Goal: Complete application form: Complete application form

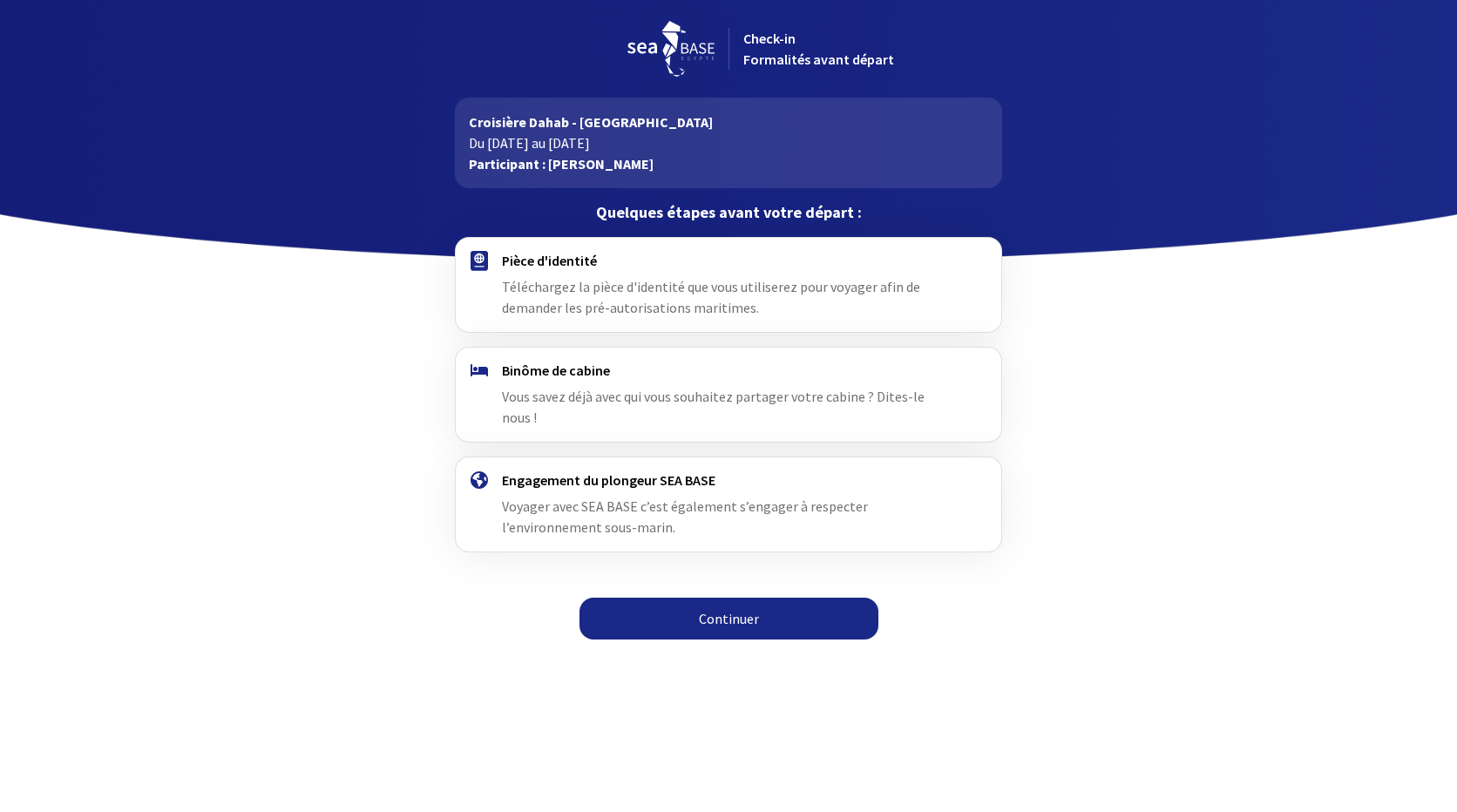
click at [728, 603] on link "Continuer" at bounding box center [728, 619] width 299 height 42
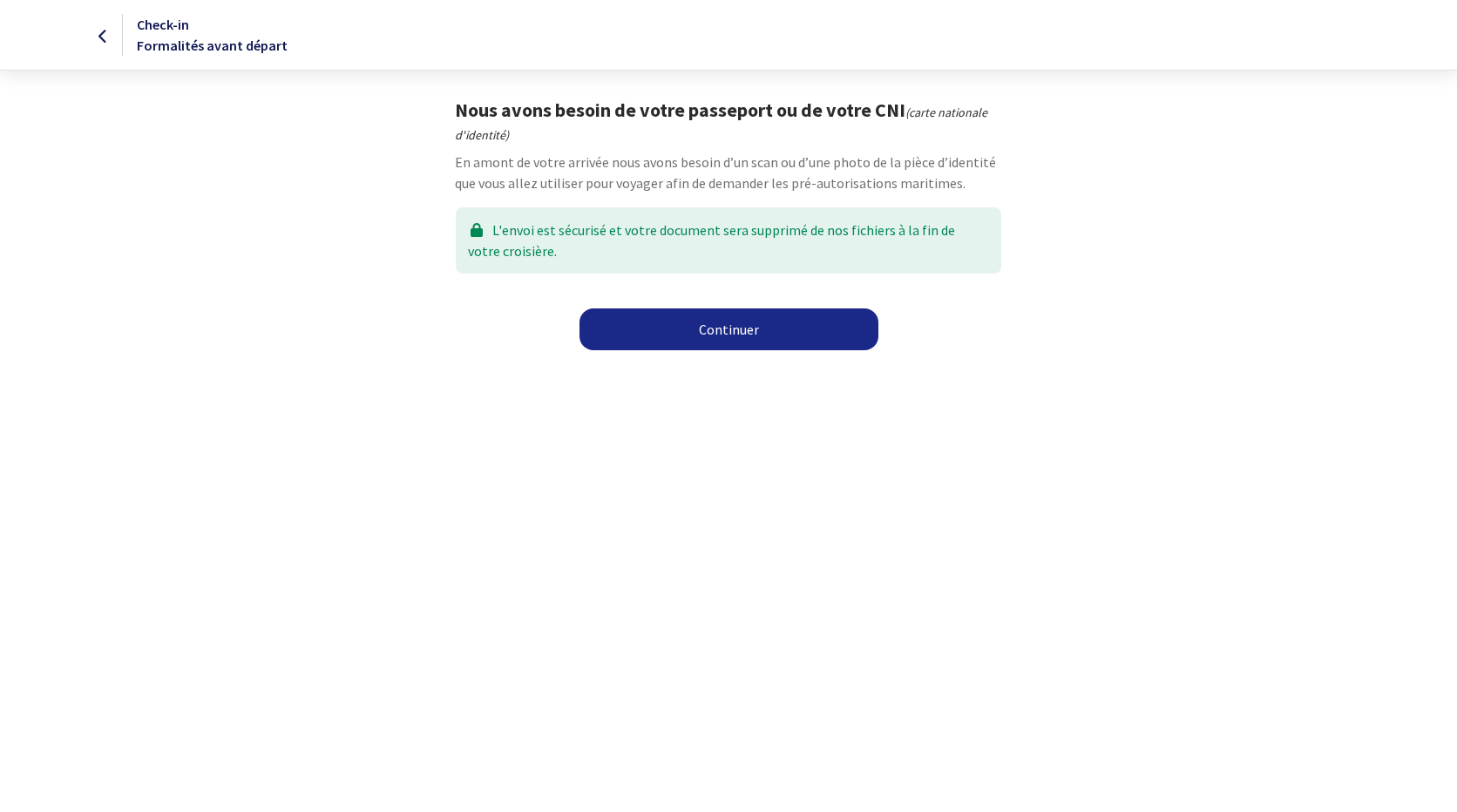
click at [735, 330] on link "Continuer" at bounding box center [728, 329] width 299 height 42
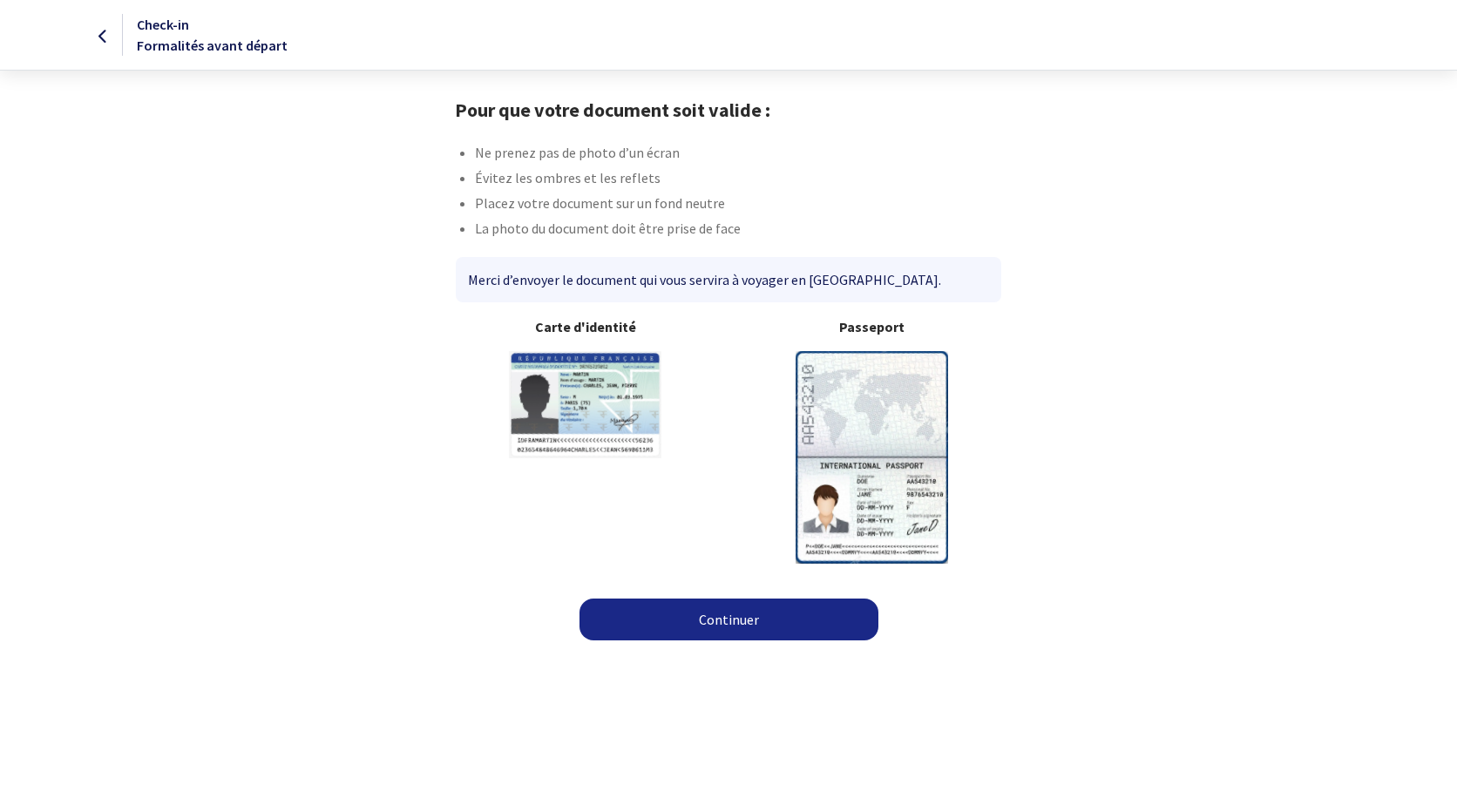
click at [731, 621] on link "Continuer" at bounding box center [728, 620] width 299 height 42
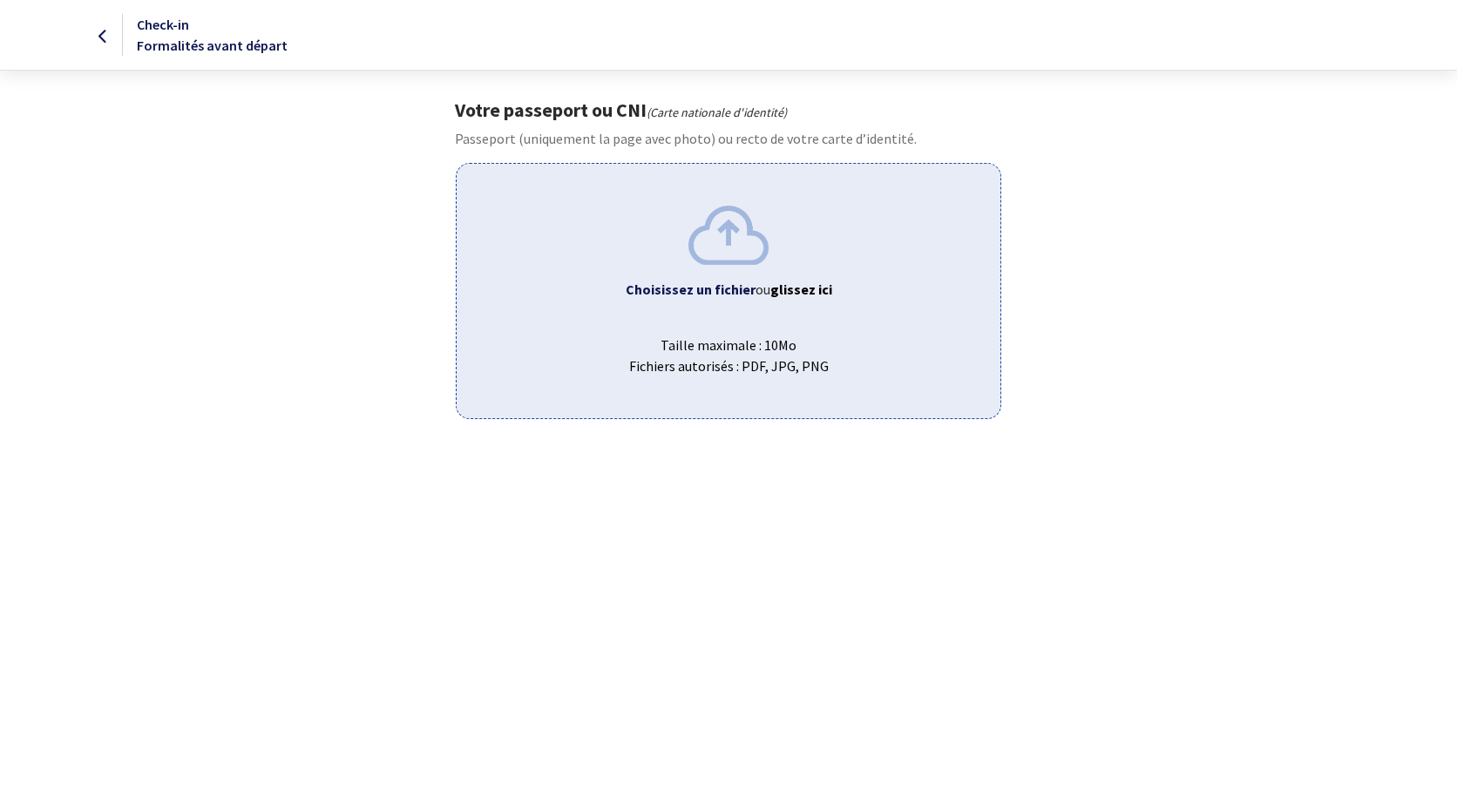
click at [722, 232] on img at bounding box center [728, 235] width 80 height 58
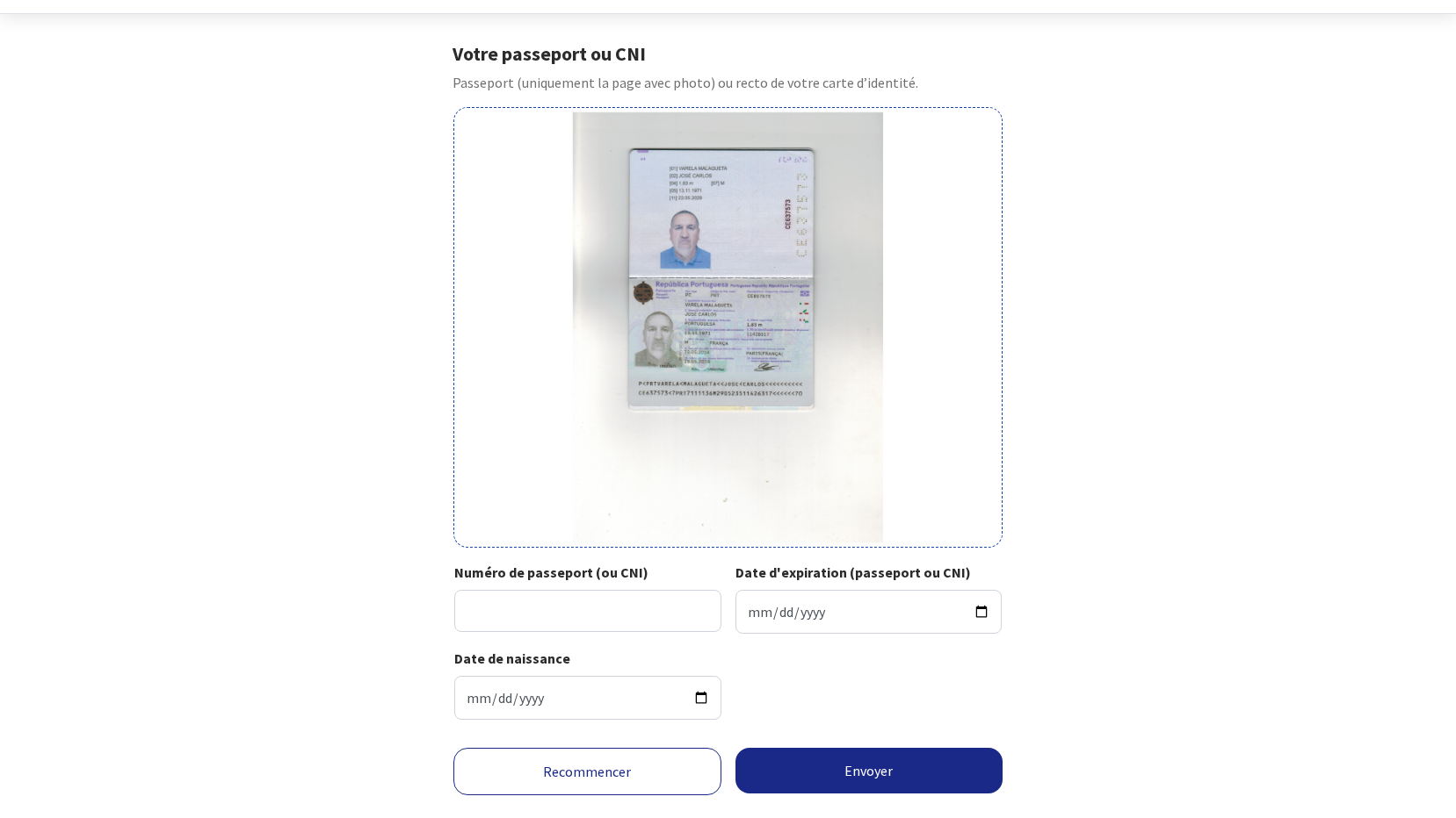
scroll to position [97, 0]
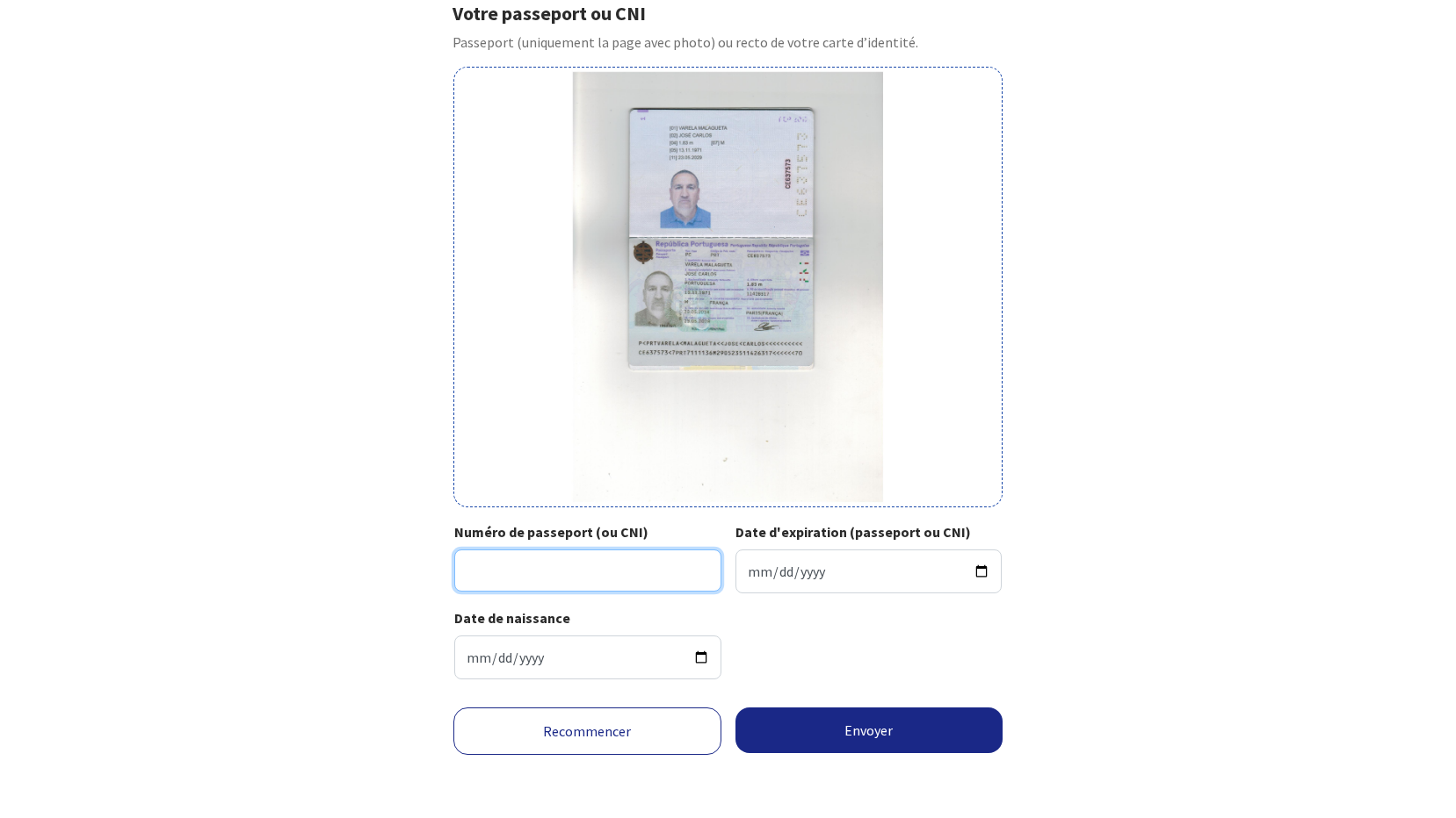
click at [479, 564] on input "Numéro de passeport (ou CNI)" at bounding box center [588, 570] width 267 height 43
type input "CE637573"
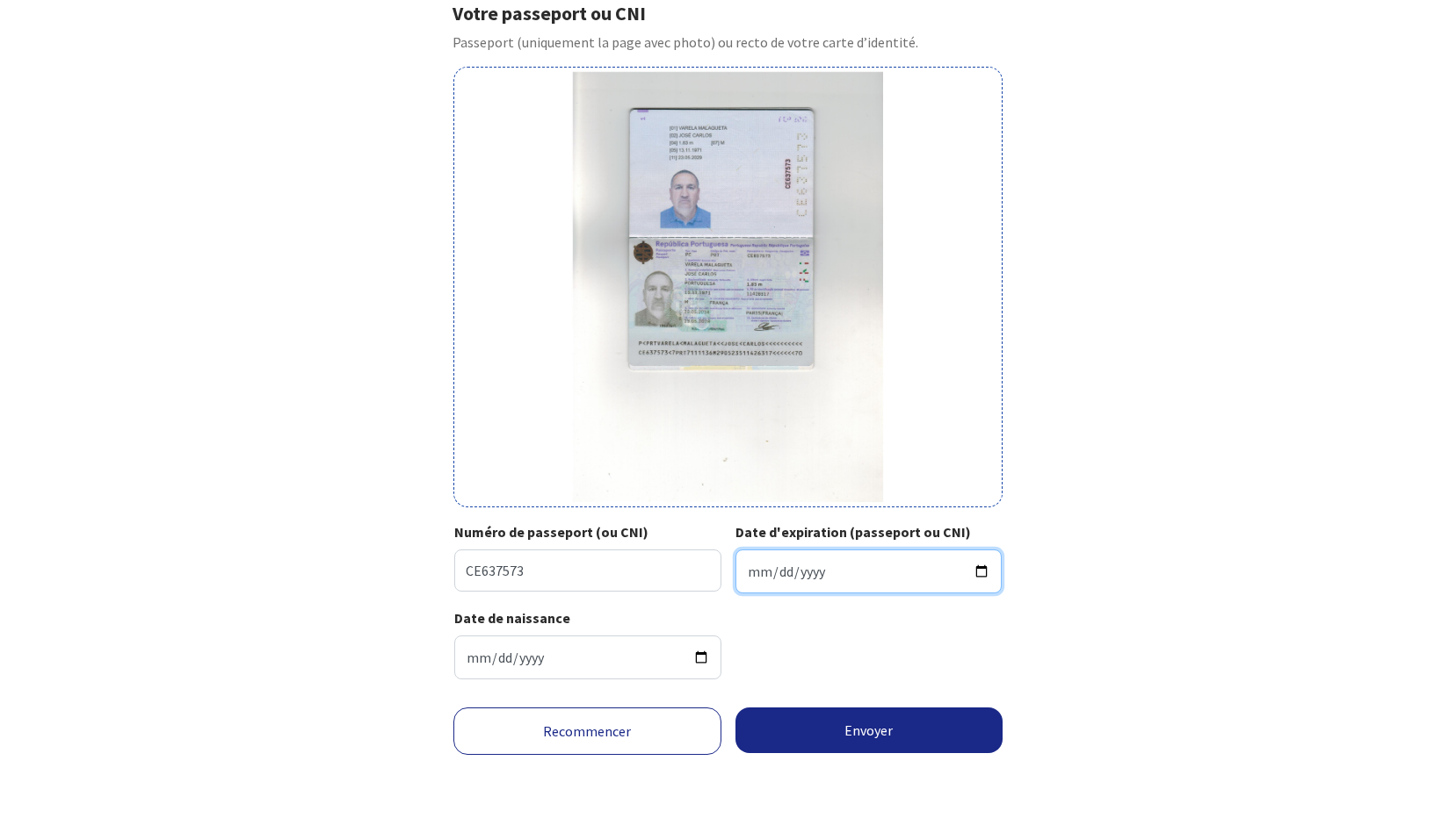
click at [779, 571] on input "Date d'expiration (passeport ou CNI)" at bounding box center [868, 571] width 267 height 44
click at [744, 565] on input "Date d'expiration (passeport ou CNI)" at bounding box center [868, 571] width 267 height 44
click at [752, 577] on input "Date d'expiration (passeport ou CNI)" at bounding box center [868, 571] width 267 height 44
type input "2029-05-23"
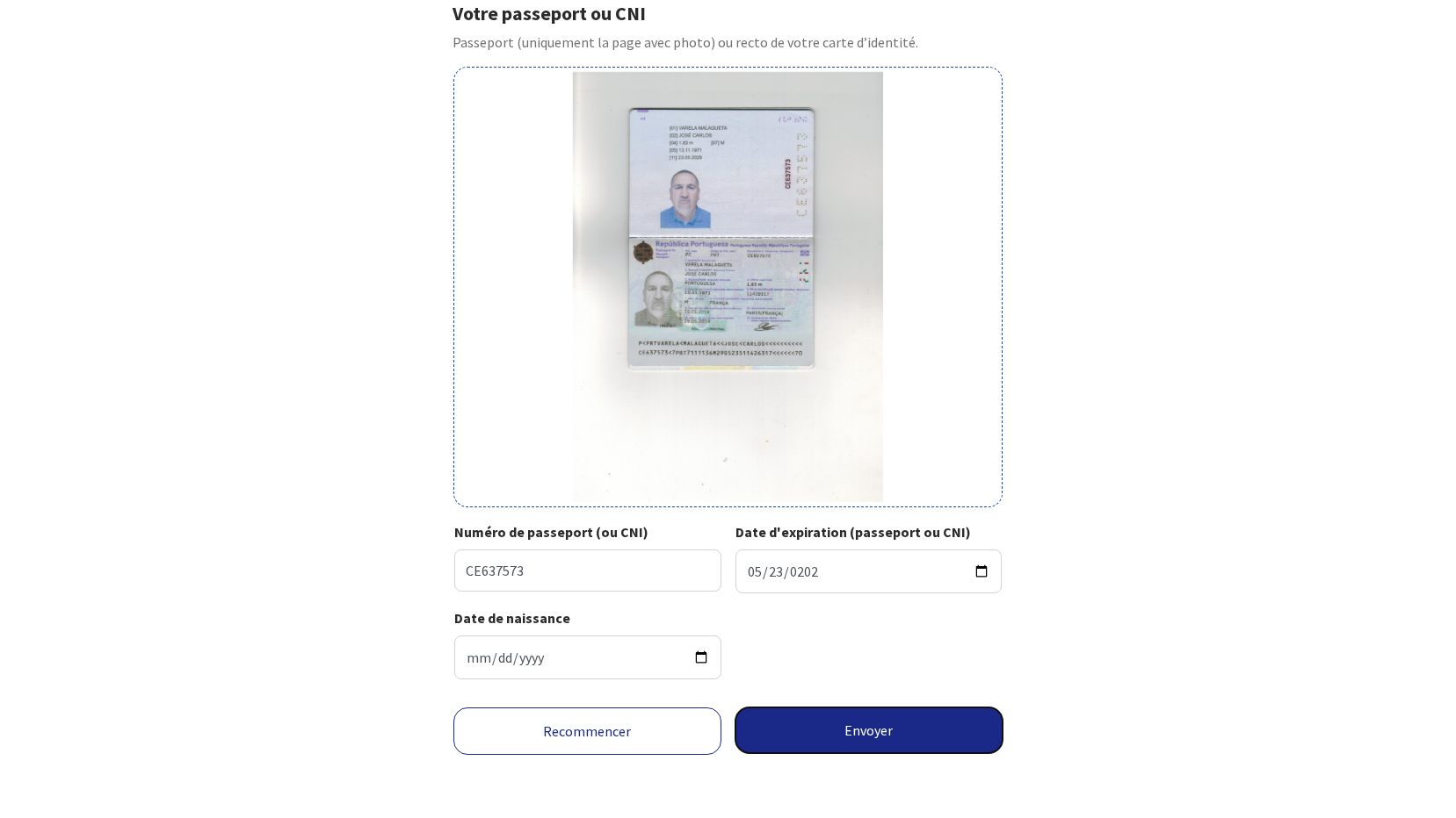
click at [872, 730] on button "Envoyer" at bounding box center [868, 730] width 268 height 45
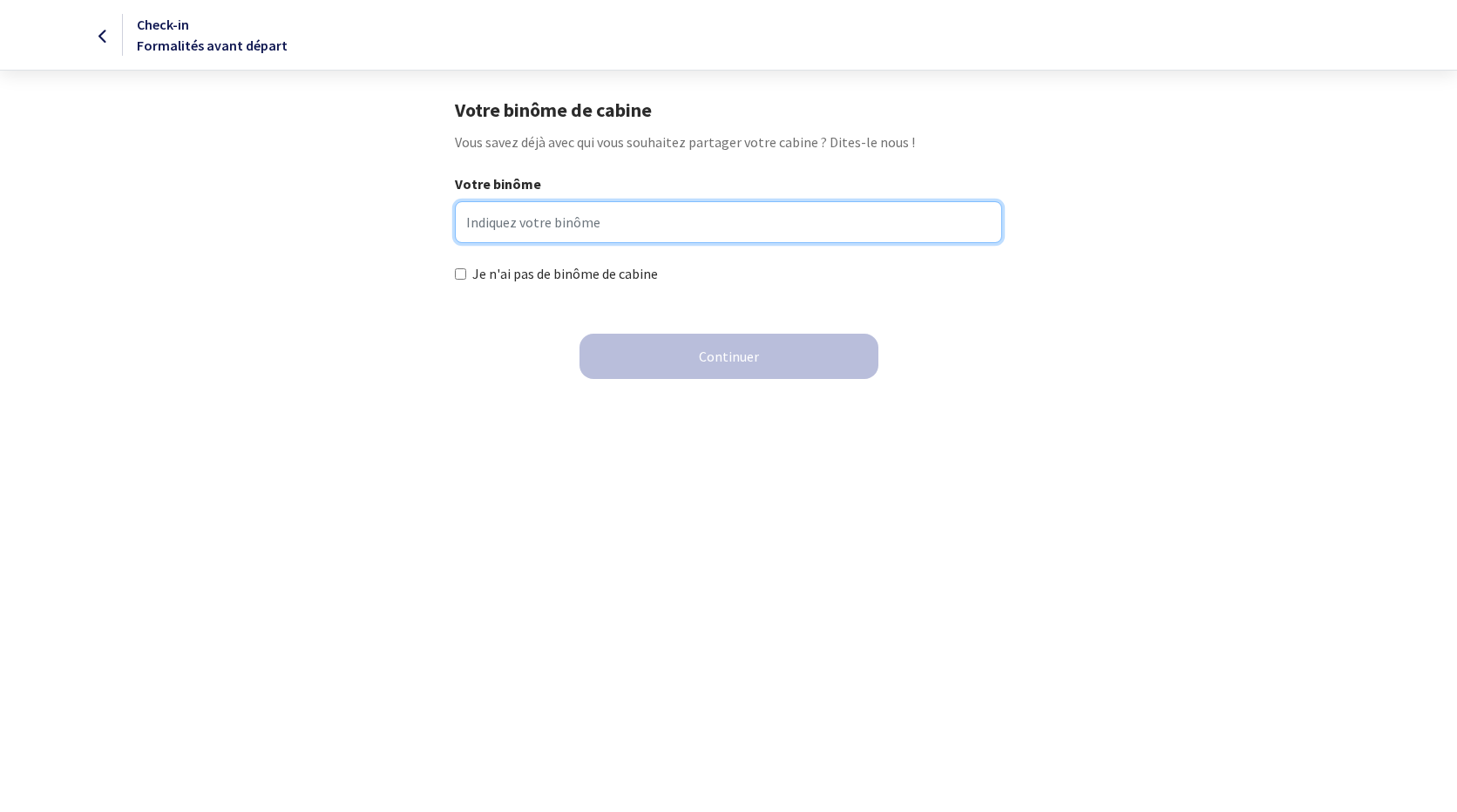
click at [504, 222] on input "Votre binôme" at bounding box center [728, 222] width 546 height 42
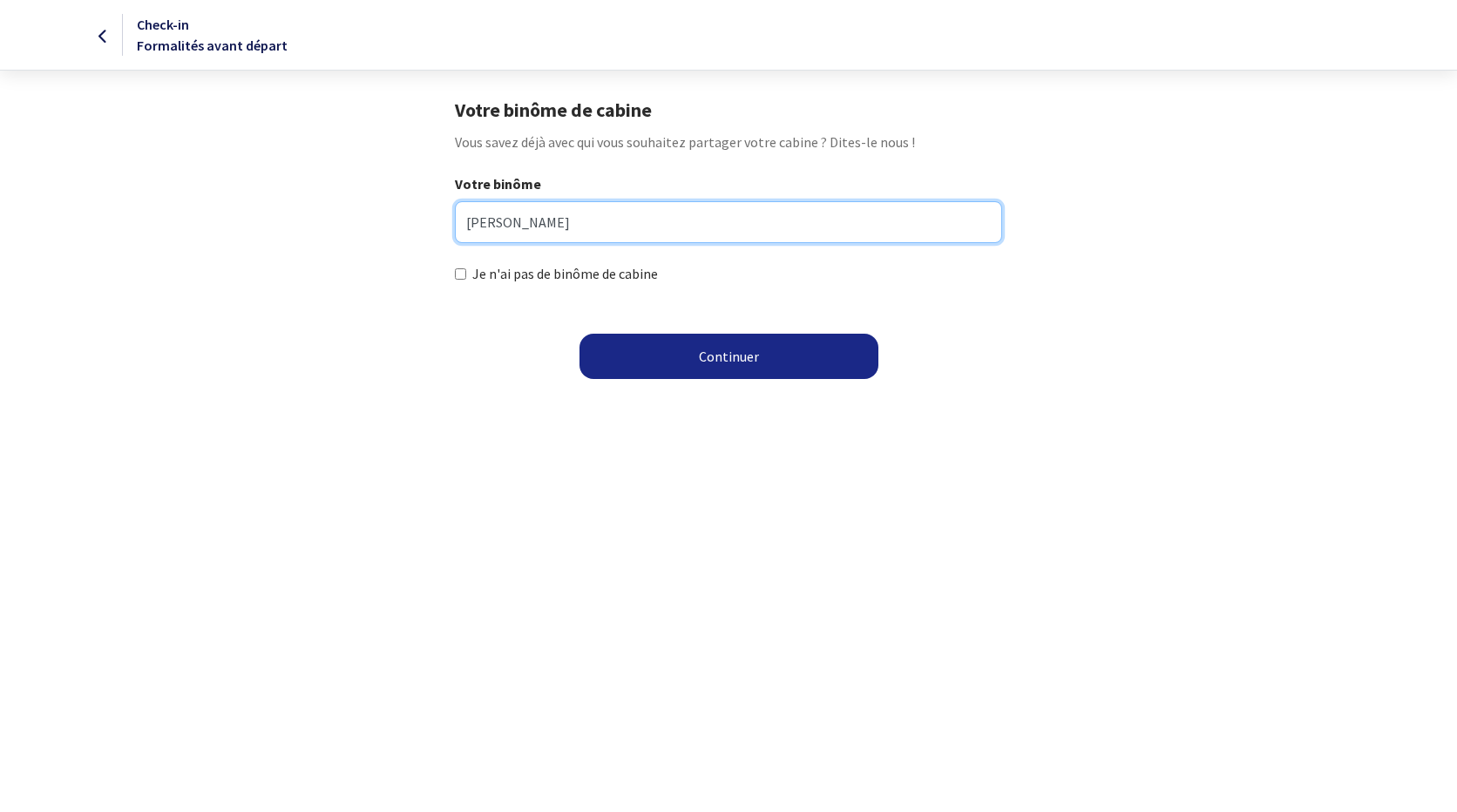
type input "ALAIN ALLART"
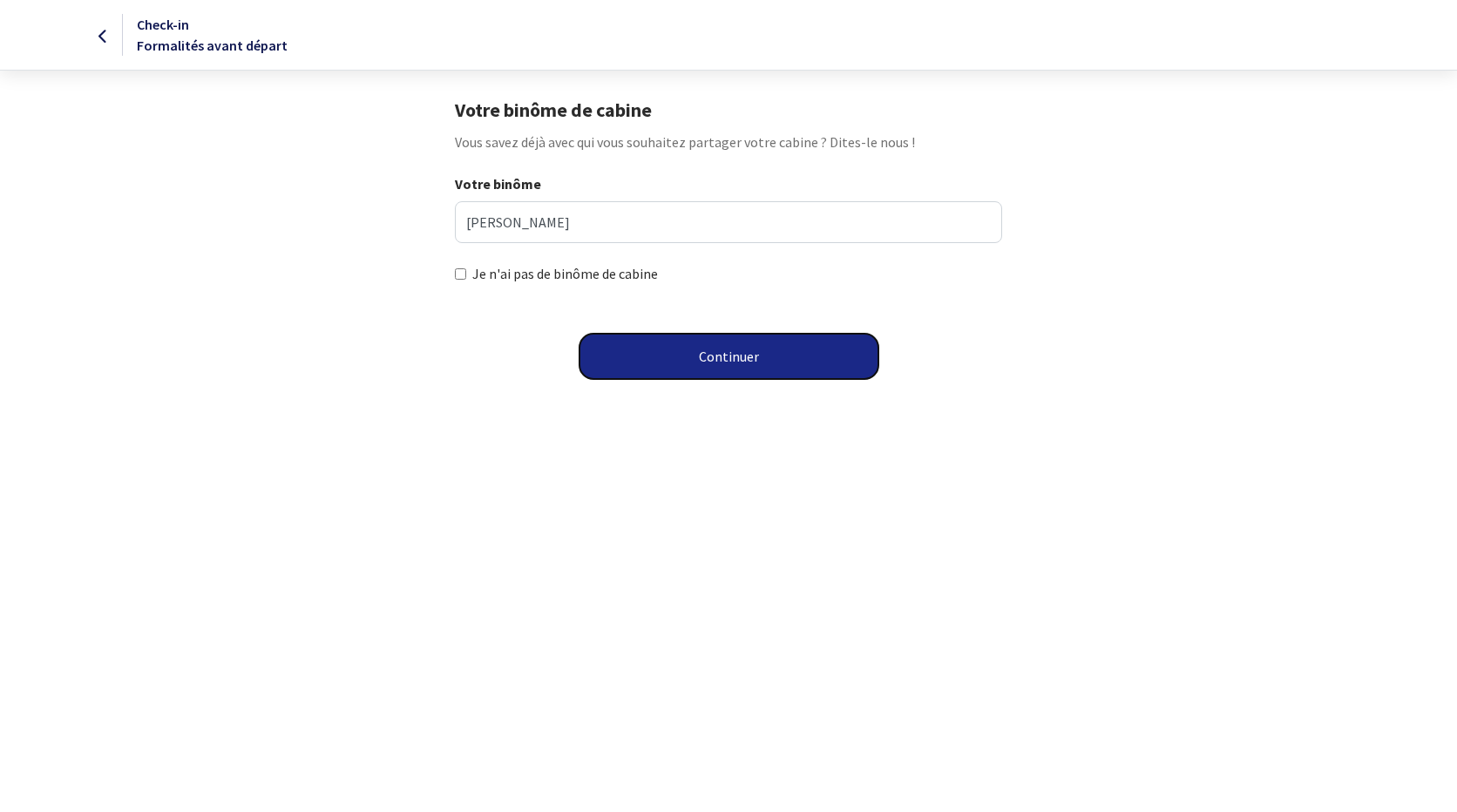
click at [731, 350] on button "Continuer" at bounding box center [728, 357] width 299 height 45
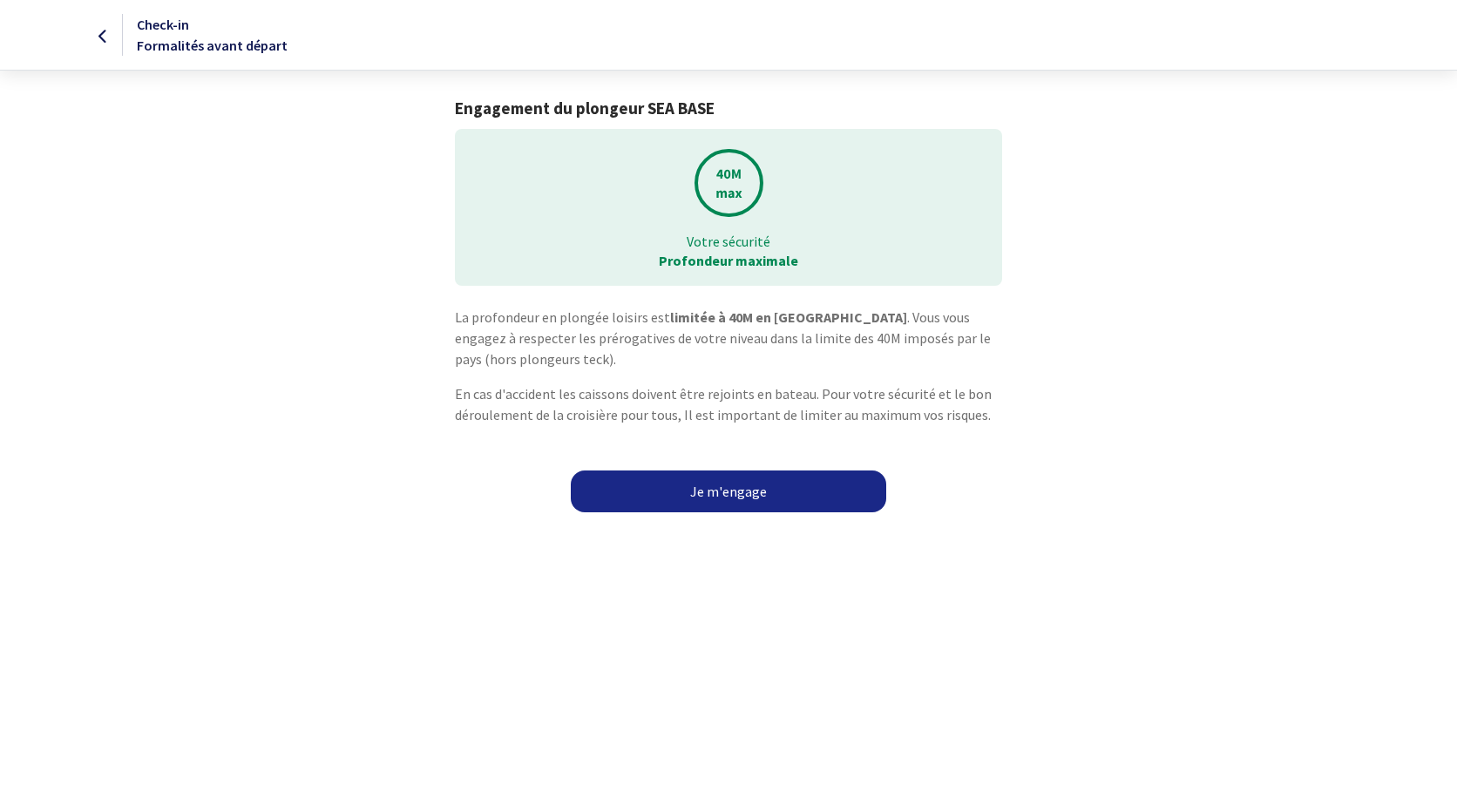
click at [736, 498] on link "Je m'engage" at bounding box center [728, 491] width 315 height 42
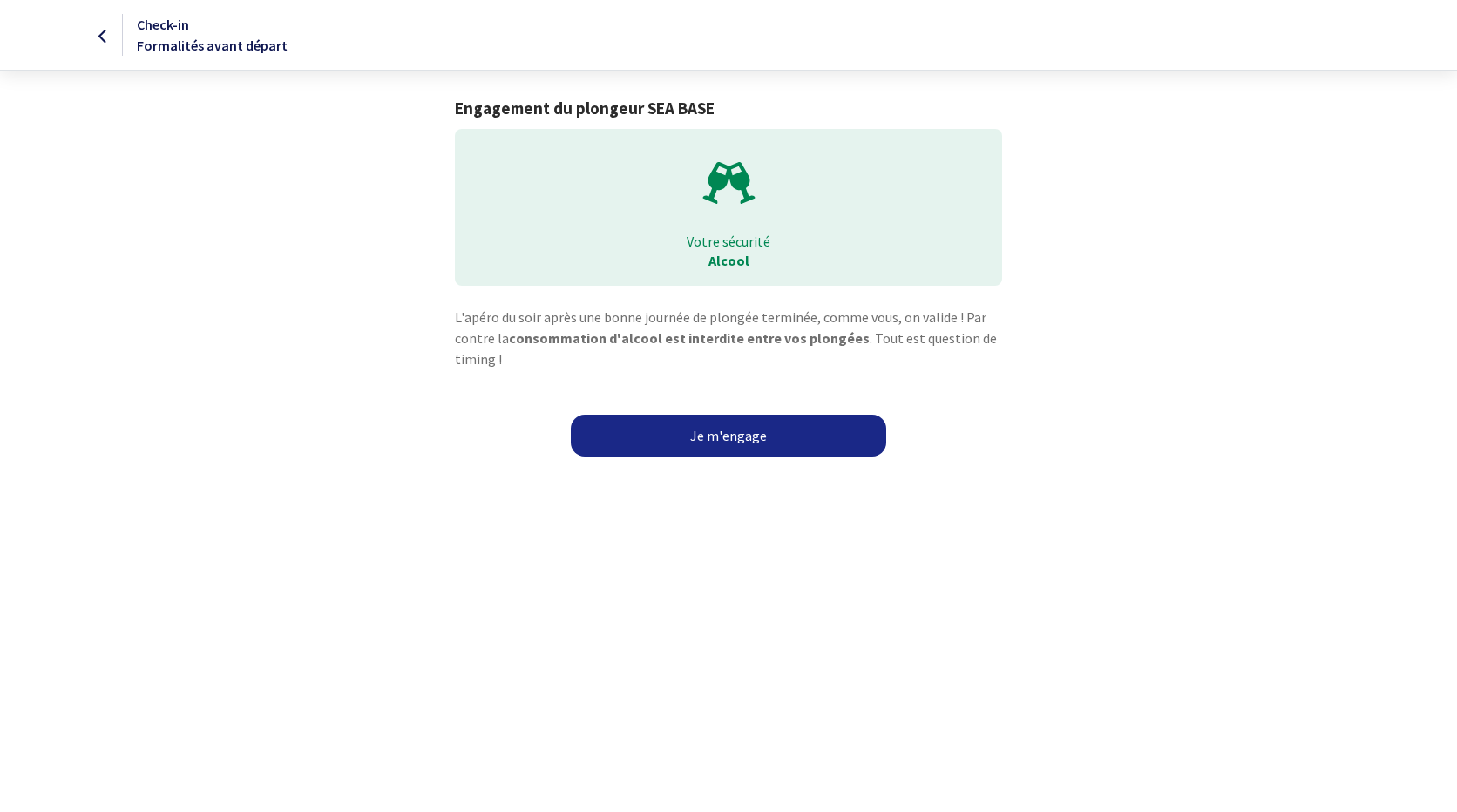
click at [734, 432] on link "Je m'engage" at bounding box center [728, 436] width 315 height 42
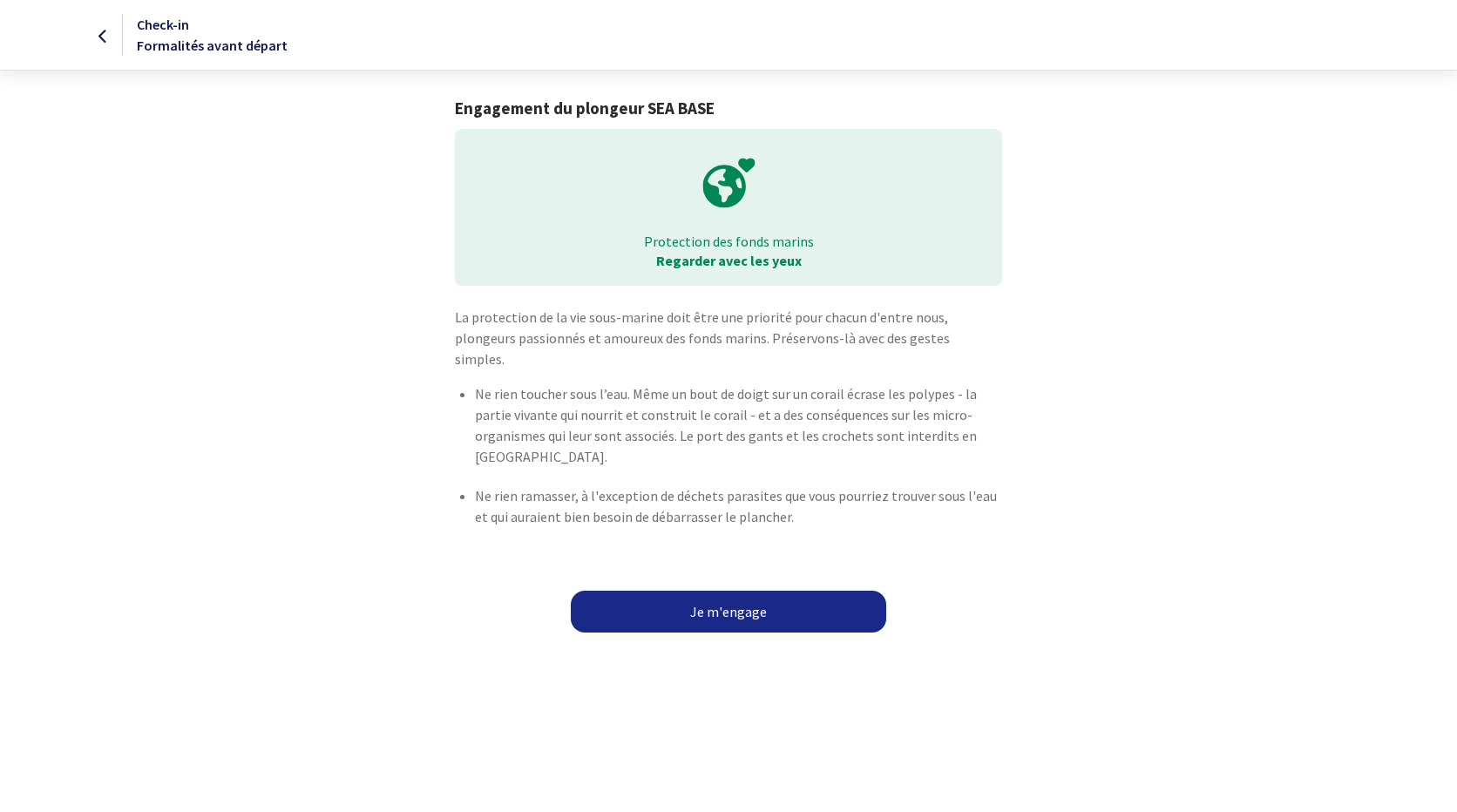
click at [721, 591] on link "Je m'engage" at bounding box center [728, 612] width 315 height 42
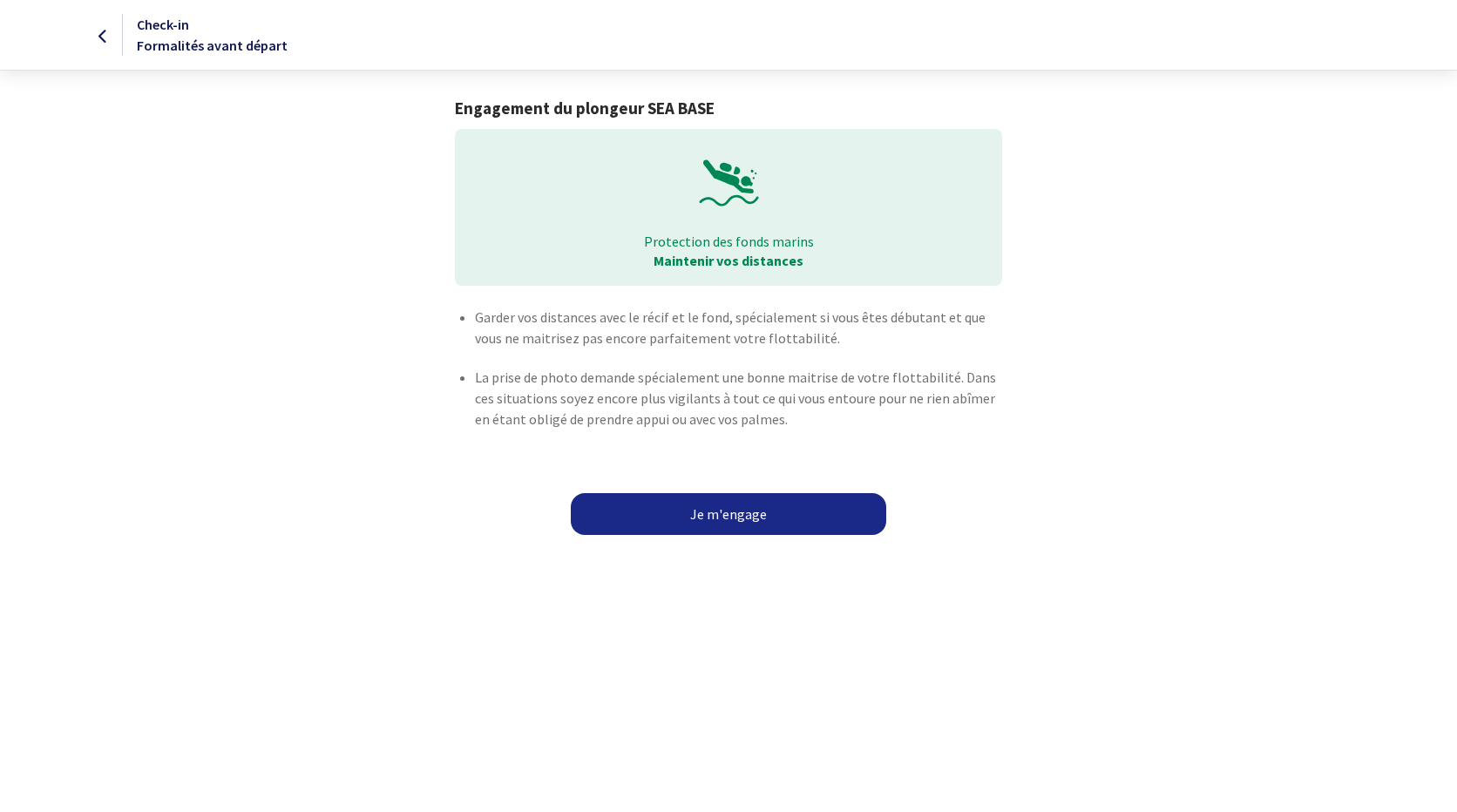
click at [738, 517] on link "Je m'engage" at bounding box center [728, 514] width 315 height 42
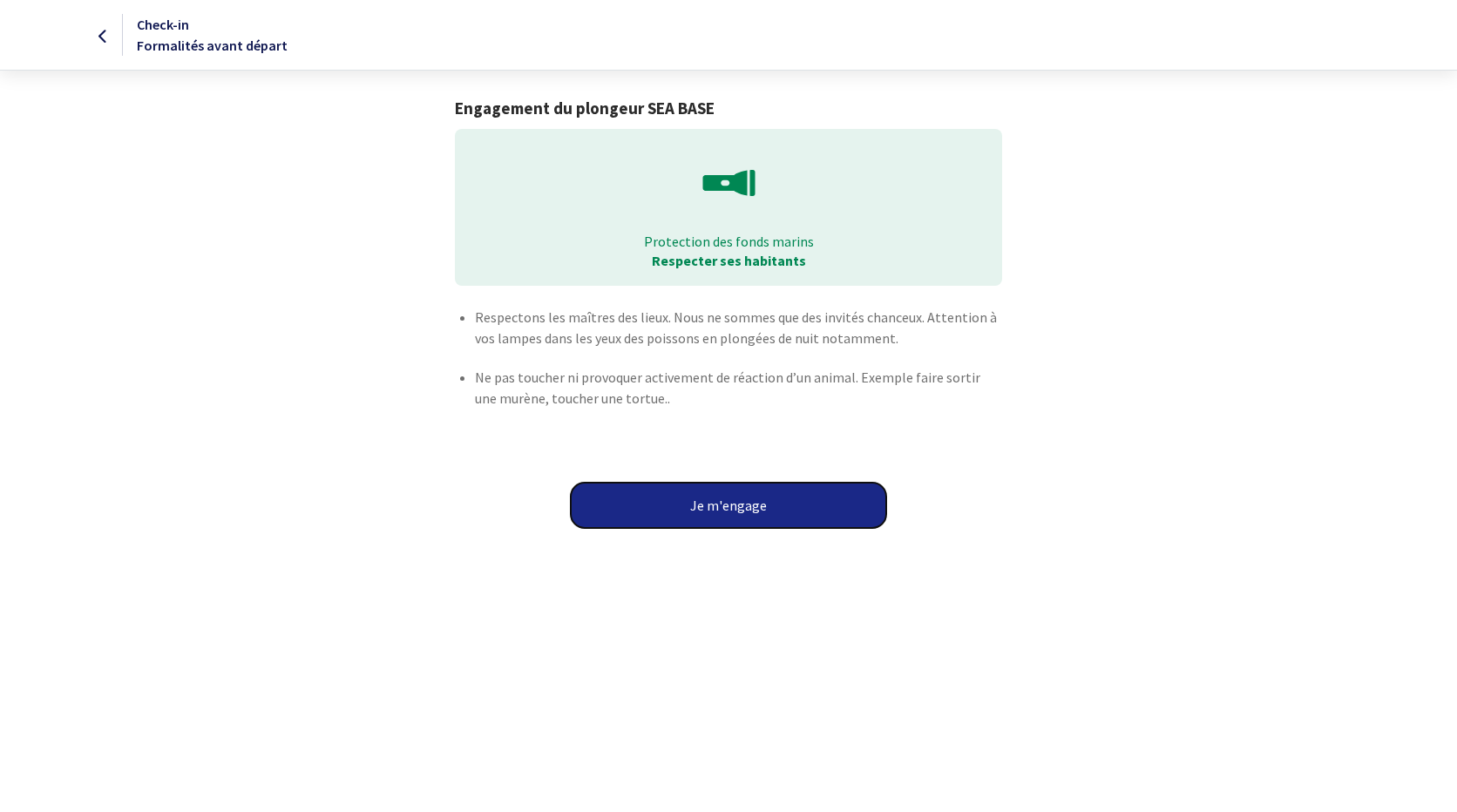
click at [738, 512] on button "Je m'engage" at bounding box center [728, 505] width 315 height 45
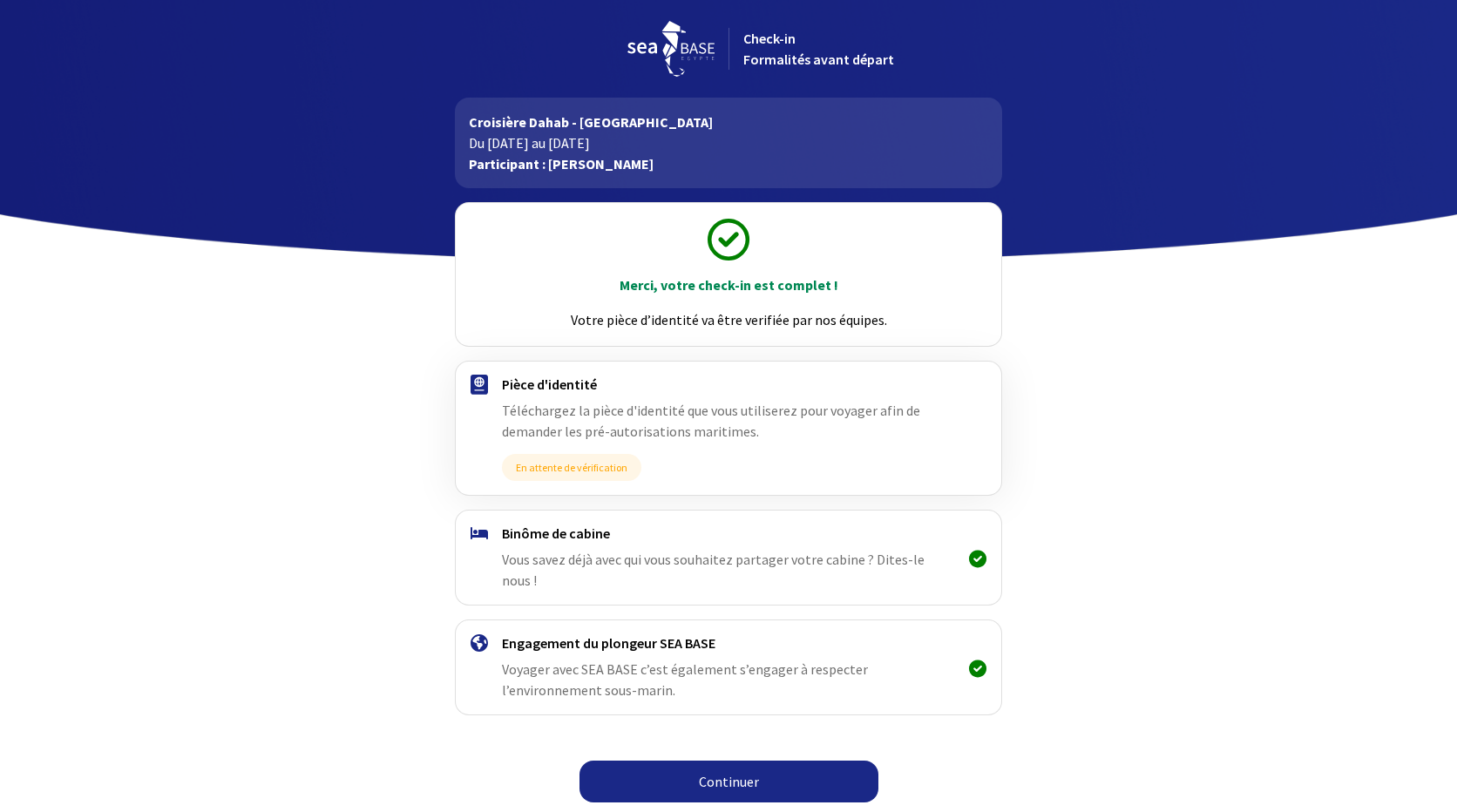
click at [721, 761] on link "Continuer" at bounding box center [728, 782] width 299 height 42
